Goal: Task Accomplishment & Management: Complete application form

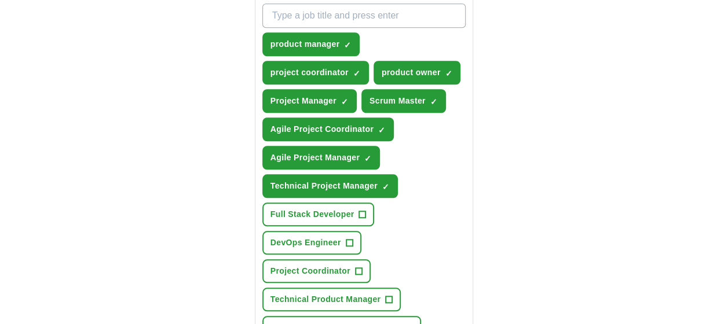
scroll to position [446, 0]
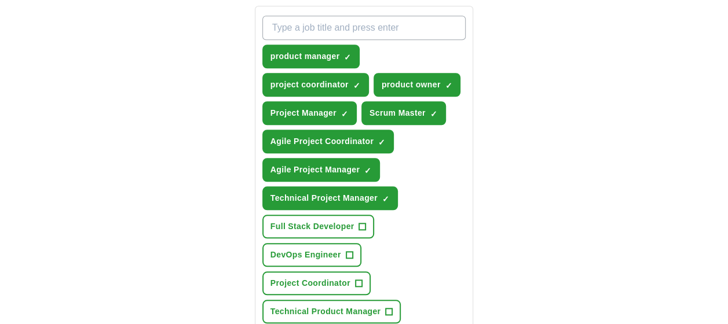
click at [371, 28] on input "What job are you looking for?" at bounding box center [364, 28] width 204 height 24
type input "junior project manager"
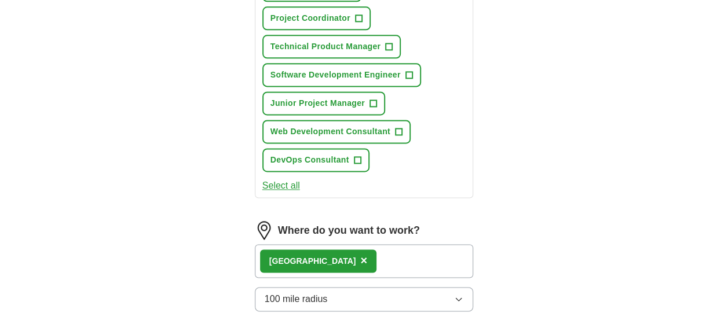
scroll to position [685, 0]
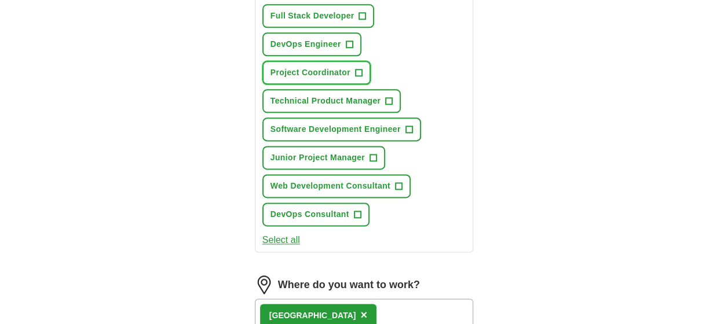
click at [350, 72] on span "Project Coordinator" at bounding box center [310, 73] width 80 height 12
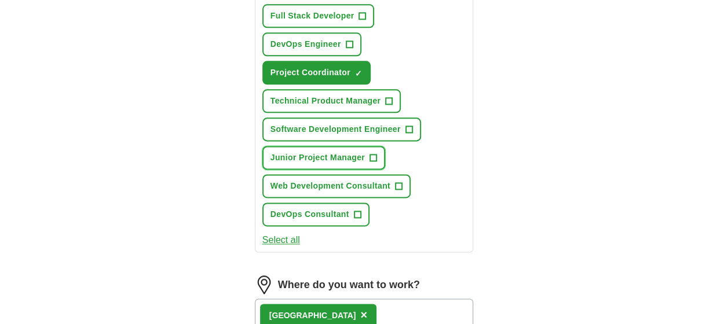
click at [367, 156] on button "Junior Project Manager +" at bounding box center [323, 158] width 123 height 24
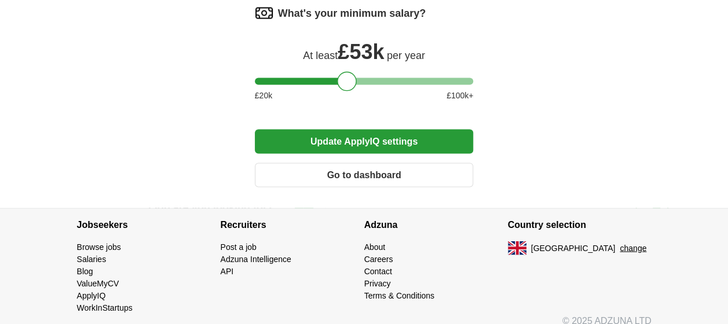
scroll to position [1094, 0]
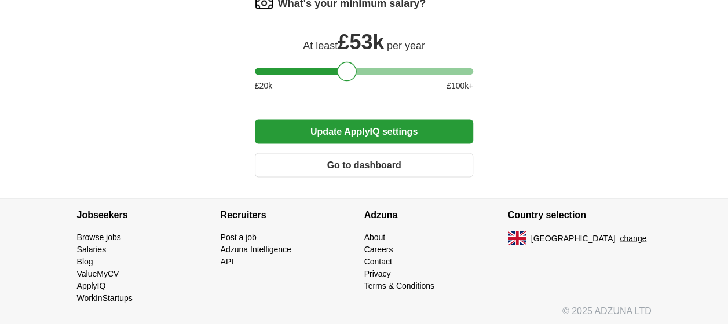
click at [413, 138] on button "Update ApplyIQ settings" at bounding box center [364, 132] width 219 height 24
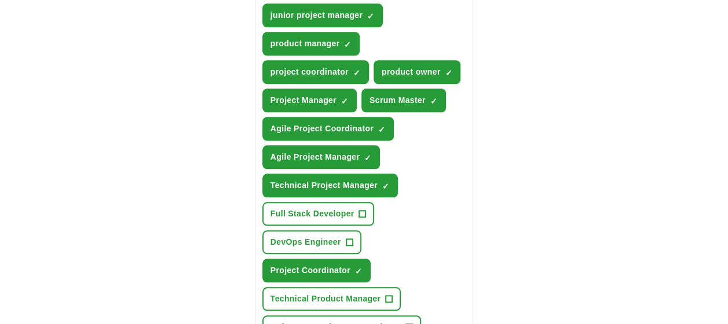
scroll to position [491, 0]
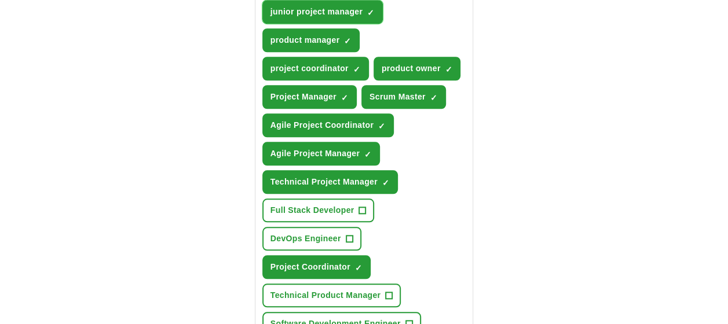
click at [0, 0] on span "×" at bounding box center [0, 0] width 0 height 0
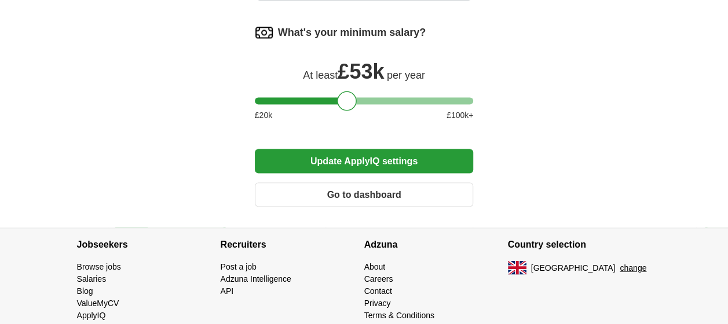
scroll to position [1080, 0]
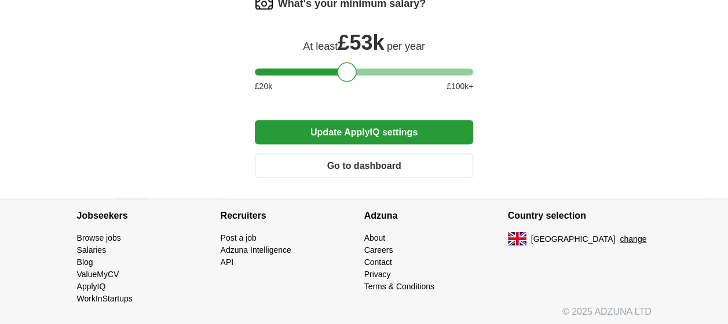
click at [434, 122] on button "Update ApplyIQ settings" at bounding box center [364, 132] width 219 height 24
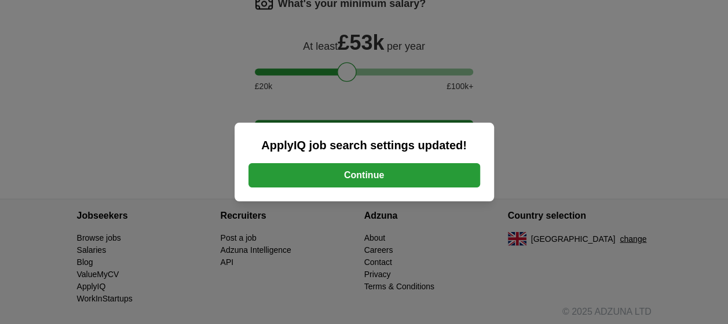
click at [459, 182] on button "Continue" at bounding box center [364, 175] width 232 height 24
